Goal: Task Accomplishment & Management: Manage account settings

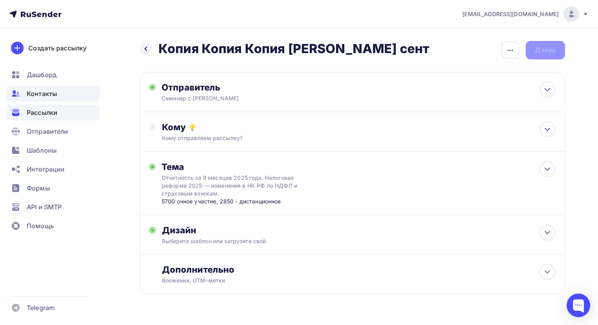
drag, startPoint x: 0, startPoint y: 0, endPoint x: 44, endPoint y: 97, distance: 106.5
click at [44, 97] on span "Контакты" at bounding box center [42, 93] width 30 height 9
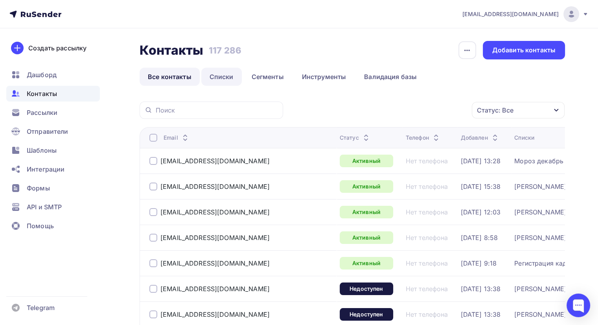
click at [216, 76] on link "Списки" at bounding box center [221, 77] width 41 height 18
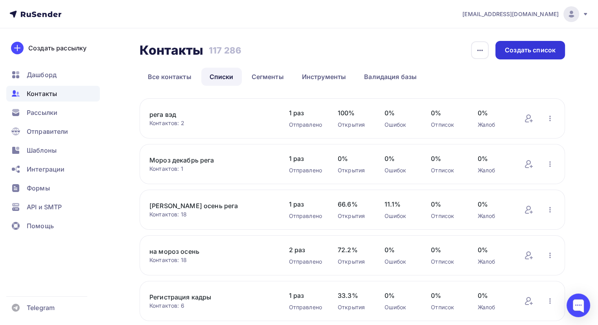
click at [508, 58] on div "Создать список" at bounding box center [531, 50] width 70 height 18
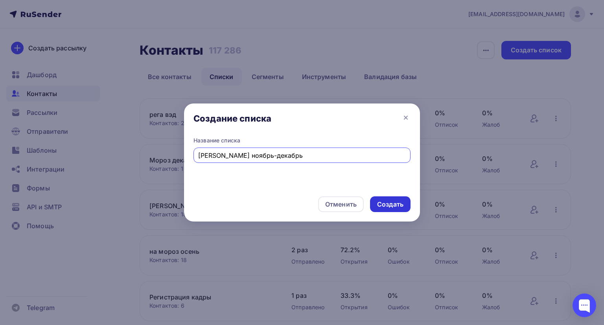
type input "[PERSON_NAME] ноябрь-декабрь"
click at [379, 203] on div "Создать" at bounding box center [390, 204] width 26 height 9
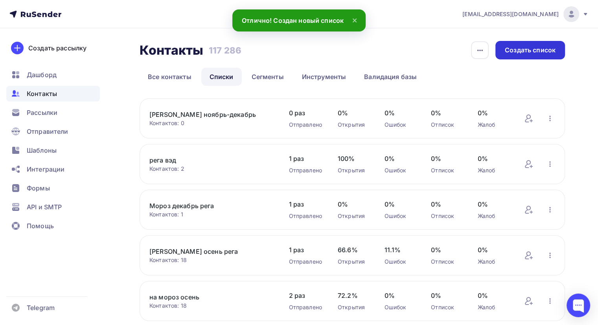
click at [536, 53] on div "Создать список" at bounding box center [530, 50] width 51 height 9
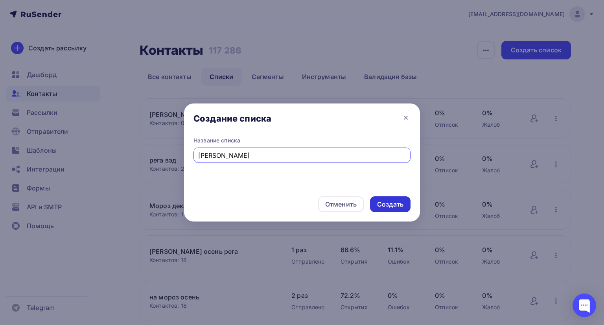
type input "[PERSON_NAME]"
click at [387, 202] on div "Создать" at bounding box center [390, 204] width 26 height 9
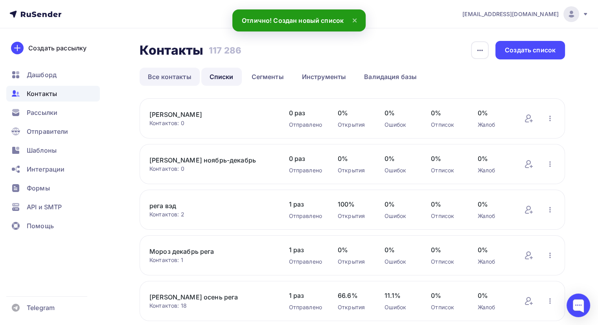
click at [168, 82] on link "Все контакты" at bounding box center [170, 77] width 60 height 18
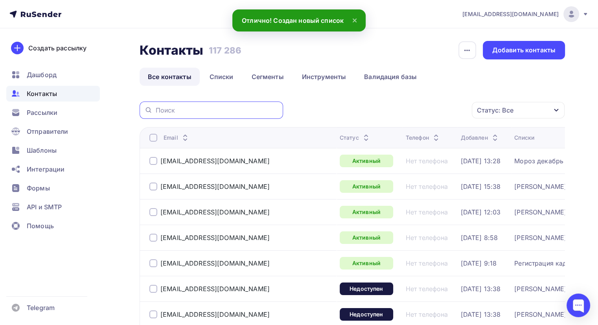
click at [201, 109] on input "text" at bounding box center [217, 110] width 123 height 9
paste input "[EMAIL_ADDRESS][DOMAIN_NAME]"
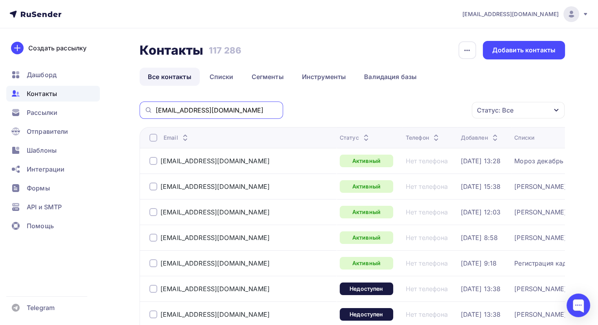
type input "[EMAIL_ADDRESS][DOMAIN_NAME]"
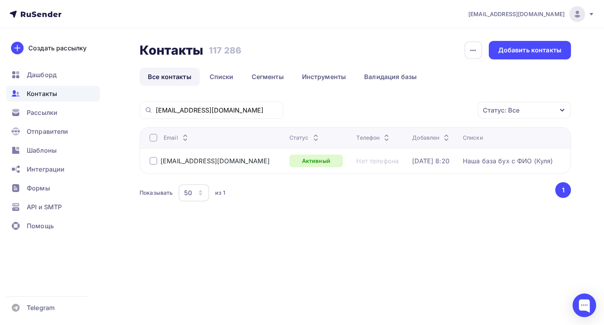
click at [156, 137] on div at bounding box center [153, 138] width 8 height 8
click at [404, 112] on div "Действие" at bounding box center [419, 110] width 104 height 15
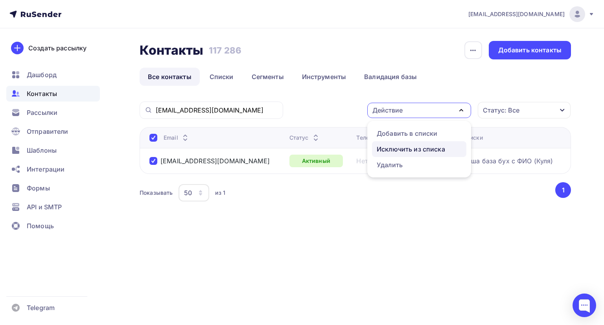
click at [403, 145] on div "Исключить из списка" at bounding box center [411, 148] width 68 height 9
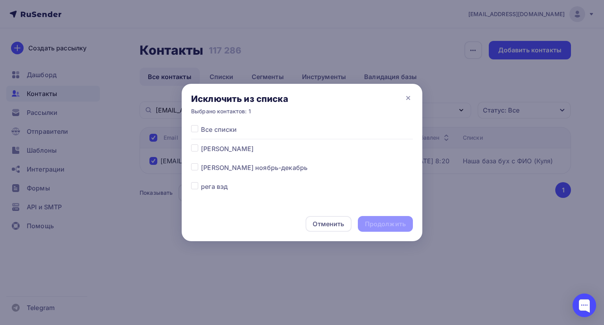
click at [201, 125] on label at bounding box center [201, 125] width 0 height 0
click at [196, 127] on input "checkbox" at bounding box center [194, 128] width 7 height 7
checkbox input "true"
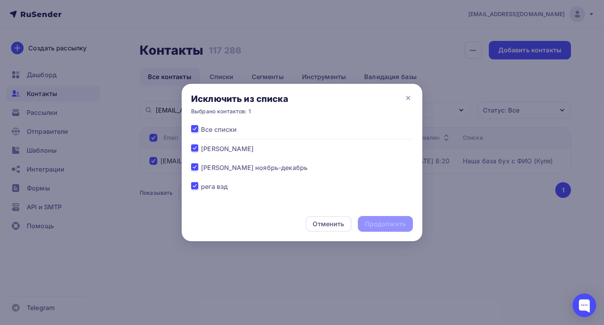
checkbox input "true"
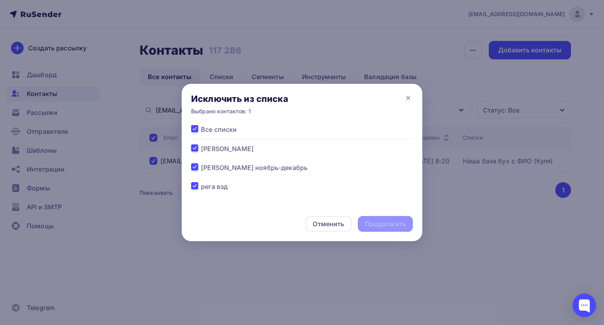
checkbox input "true"
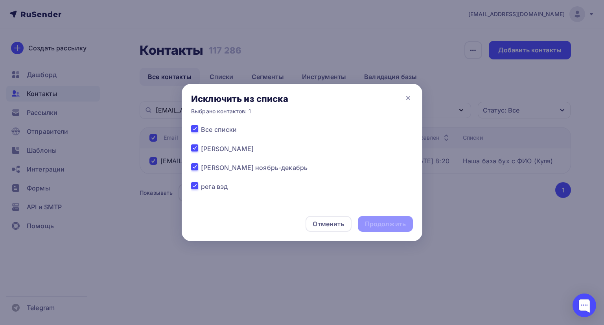
checkbox input "true"
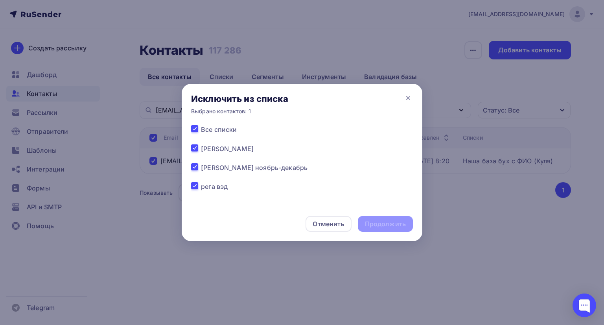
checkbox input "true"
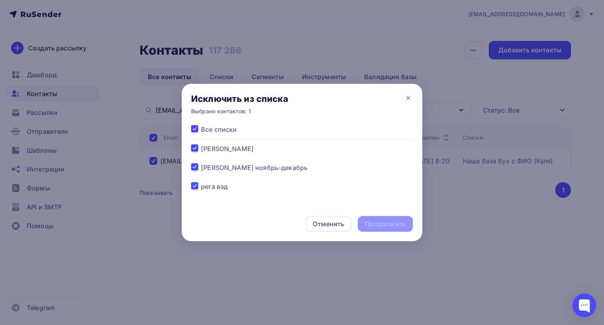
checkbox input "true"
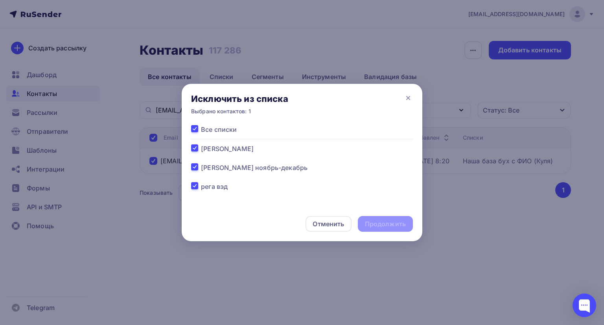
checkbox input "true"
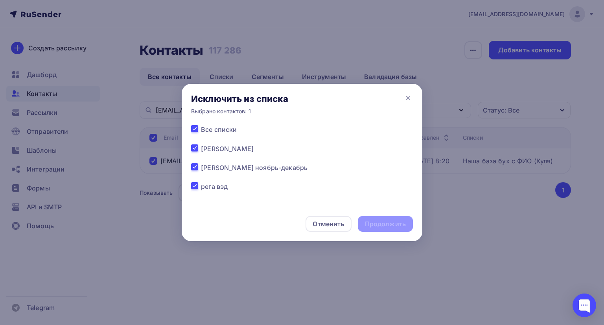
checkbox input "true"
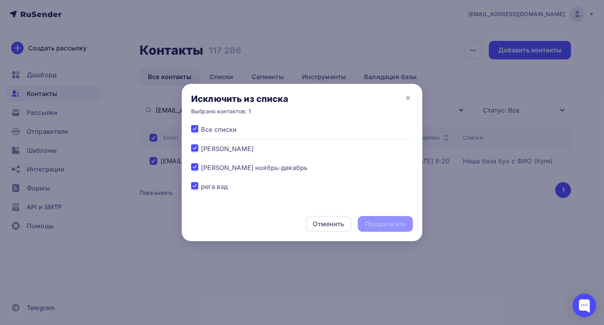
checkbox input "true"
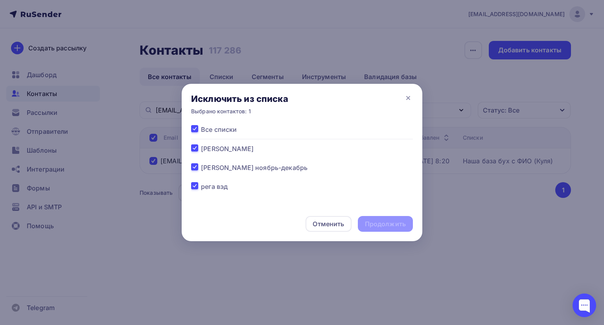
checkbox input "true"
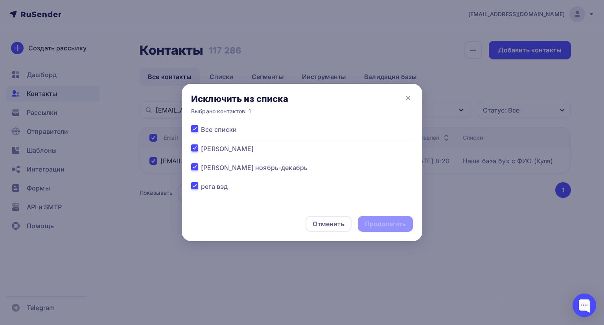
checkbox input "true"
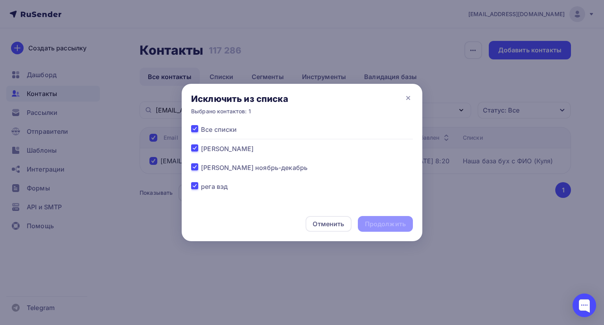
checkbox input "true"
click at [376, 224] on div "Продолжить" at bounding box center [385, 223] width 41 height 9
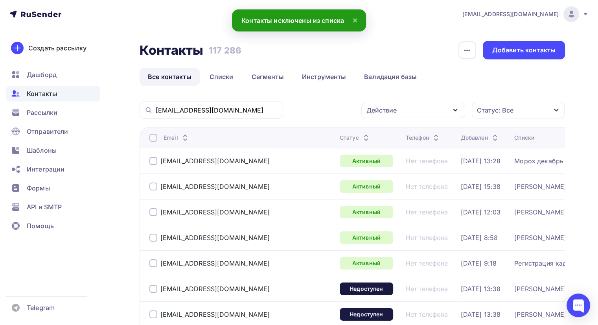
click at [248, 111] on input "[EMAIL_ADDRESS][DOMAIN_NAME]" at bounding box center [217, 110] width 123 height 9
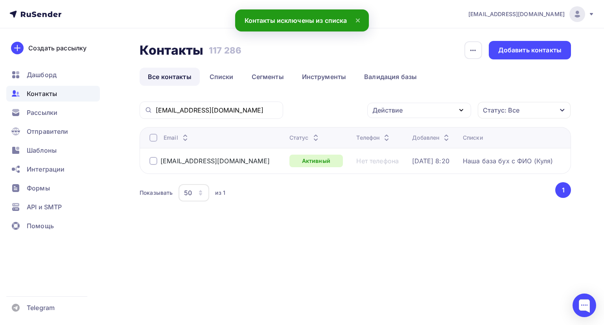
click at [151, 137] on div at bounding box center [153, 138] width 8 height 8
click at [446, 116] on div "Действие" at bounding box center [419, 110] width 104 height 15
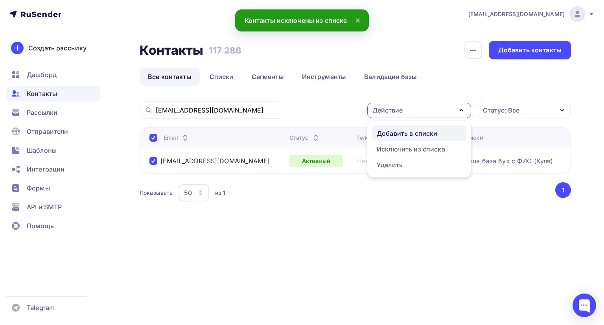
click at [433, 136] on div "Добавить в списки" at bounding box center [407, 133] width 61 height 9
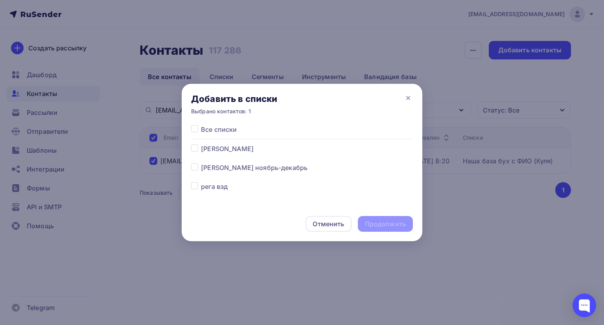
click at [202, 169] on span "[PERSON_NAME] ноябрь-декабрь" at bounding box center [254, 167] width 107 height 9
click at [195, 170] on div at bounding box center [196, 167] width 10 height 9
click at [201, 163] on label at bounding box center [201, 163] width 0 height 0
click at [195, 169] on input "checkbox" at bounding box center [194, 166] width 7 height 7
checkbox input "true"
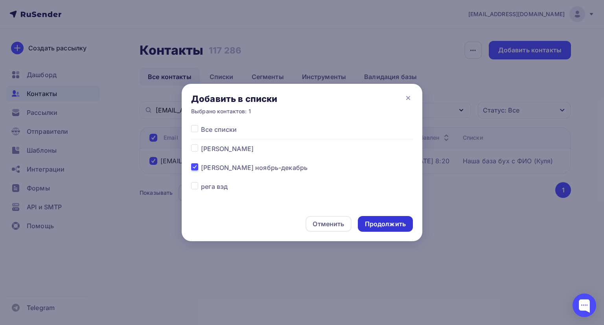
click at [374, 221] on div "Продолжить" at bounding box center [385, 223] width 41 height 9
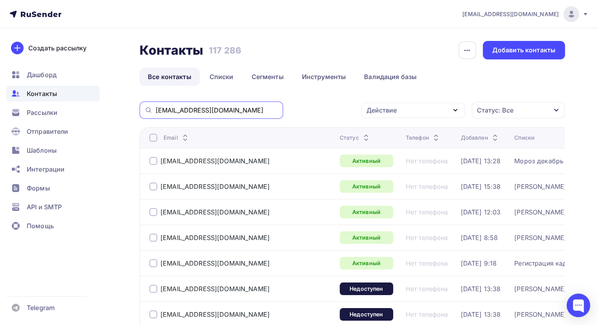
click at [214, 113] on input "[EMAIL_ADDRESS][DOMAIN_NAME]" at bounding box center [217, 110] width 123 height 9
paste input "[PERSON_NAME]"
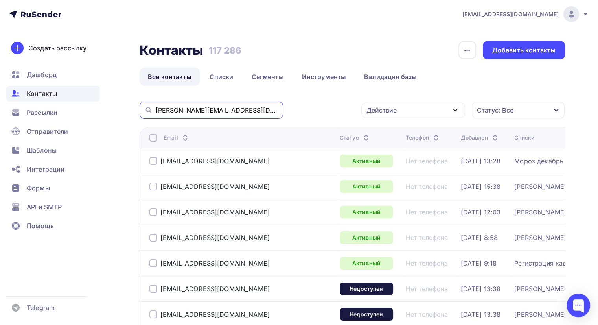
type input "[PERSON_NAME][EMAIL_ADDRESS][DOMAIN_NAME]"
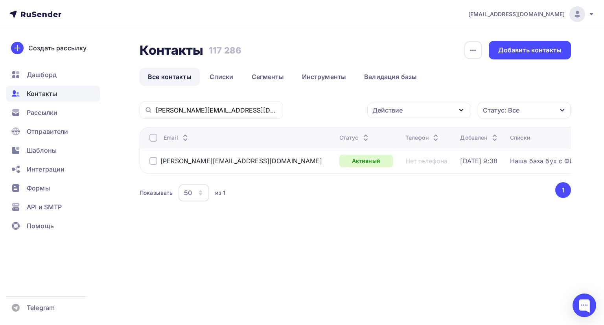
click at [153, 127] on th "Email" at bounding box center [238, 137] width 197 height 21
click at [154, 137] on div at bounding box center [153, 138] width 8 height 8
click at [152, 140] on div at bounding box center [153, 138] width 8 height 8
click at [380, 111] on div "Действие" at bounding box center [387, 109] width 30 height 9
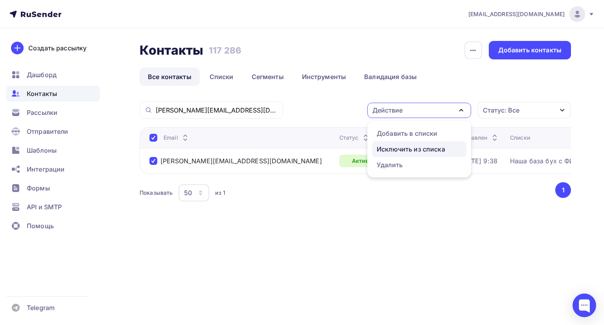
click at [385, 147] on div "Исключить из списка" at bounding box center [411, 148] width 68 height 9
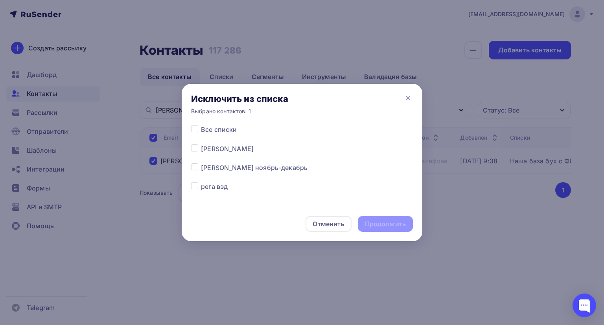
click at [201, 125] on label at bounding box center [201, 125] width 0 height 0
click at [192, 130] on input "checkbox" at bounding box center [194, 128] width 7 height 7
checkbox input "true"
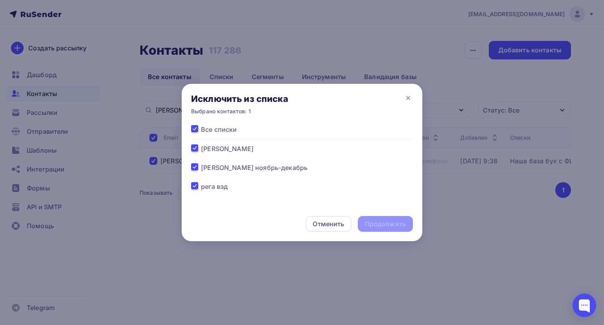
checkbox input "true"
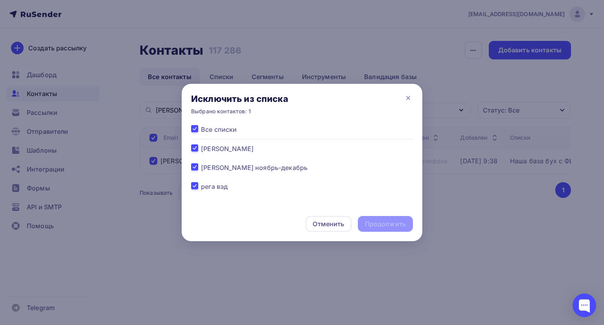
checkbox input "true"
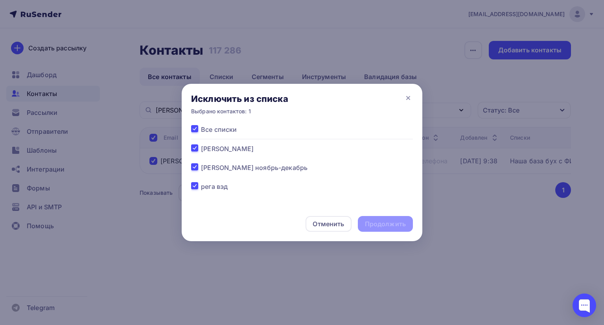
checkbox input "true"
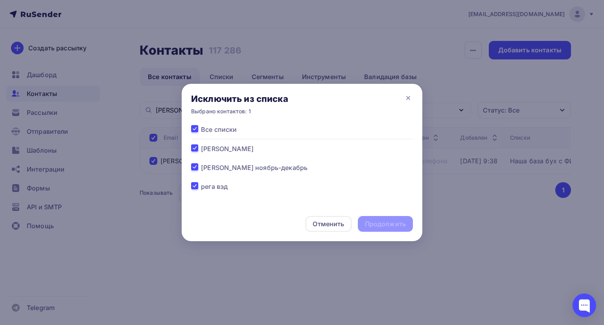
checkbox input "true"
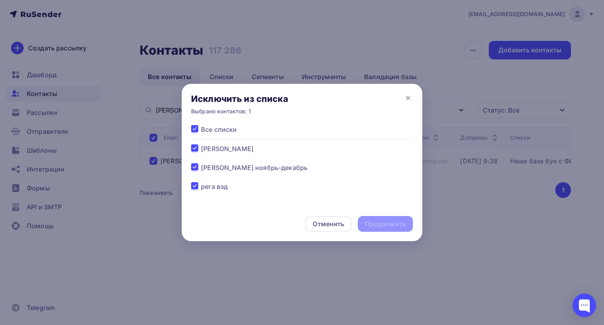
checkbox input "true"
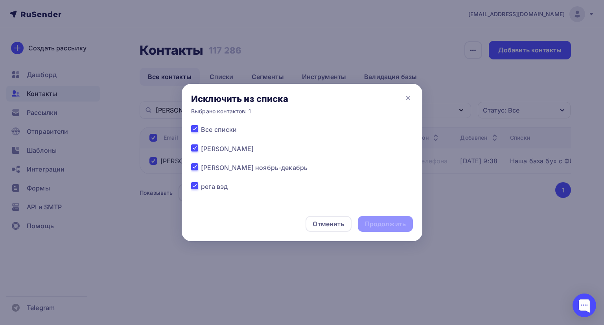
checkbox input "true"
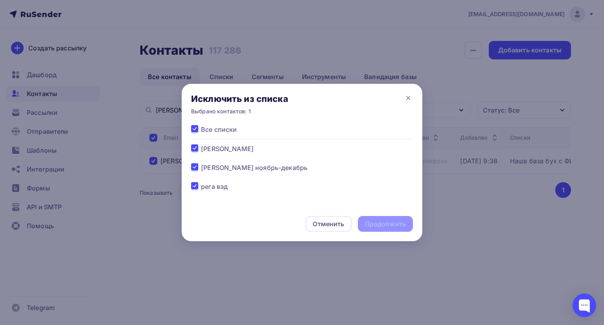
checkbox input "true"
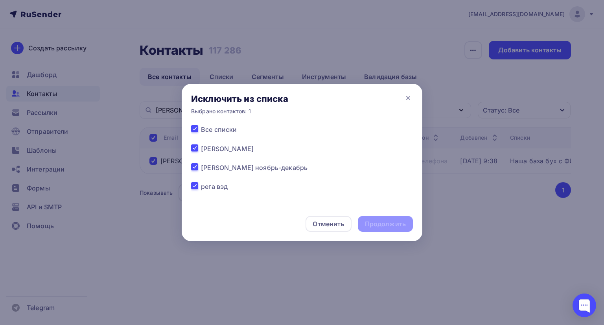
checkbox input "true"
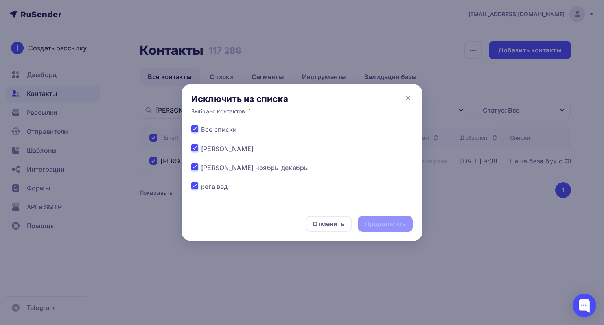
checkbox input "true"
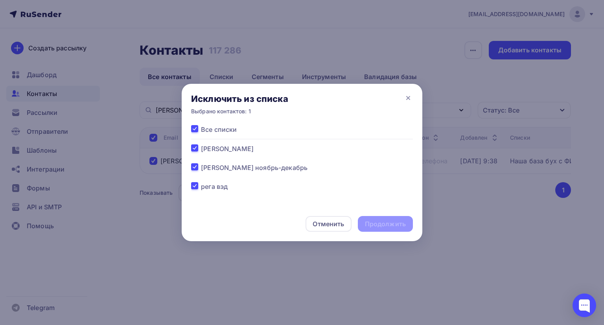
checkbox input "true"
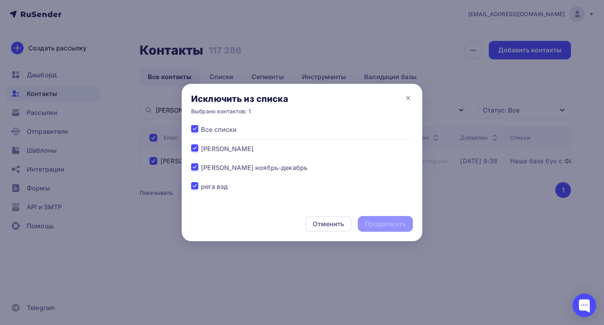
checkbox input "true"
click at [369, 228] on div "Продолжить" at bounding box center [385, 223] width 41 height 9
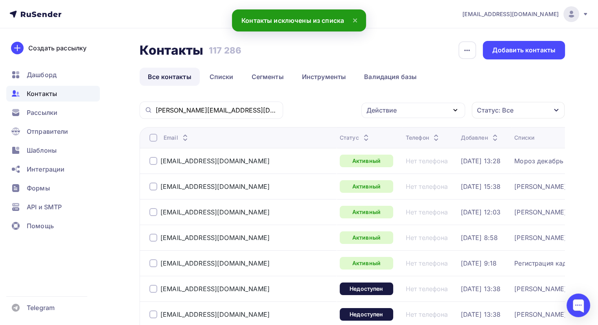
click at [227, 104] on div "[PERSON_NAME][EMAIL_ADDRESS][DOMAIN_NAME]" at bounding box center [212, 109] width 144 height 17
click at [232, 113] on input "[PERSON_NAME][EMAIL_ADDRESS][DOMAIN_NAME]" at bounding box center [217, 110] width 123 height 9
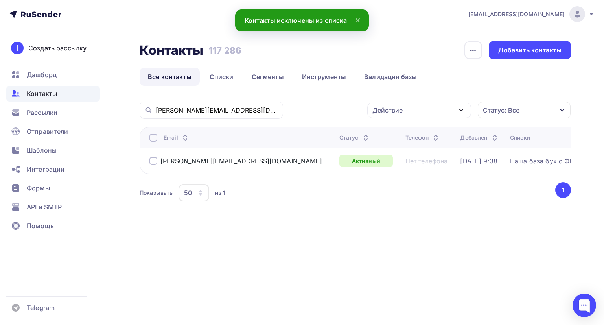
click at [155, 135] on div at bounding box center [153, 138] width 8 height 8
click at [380, 114] on div "Действие" at bounding box center [387, 109] width 30 height 9
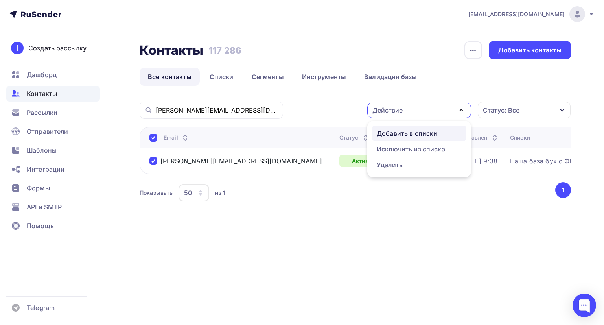
click at [381, 132] on div "Добавить в списки" at bounding box center [407, 133] width 61 height 9
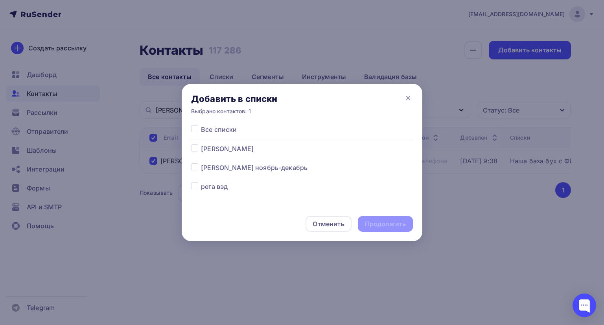
click at [196, 171] on div at bounding box center [196, 167] width 10 height 9
click at [201, 163] on label at bounding box center [201, 163] width 0 height 0
click at [196, 167] on input "checkbox" at bounding box center [194, 166] width 7 height 7
checkbox input "true"
click at [396, 225] on div "Продолжить" at bounding box center [385, 223] width 41 height 9
